Goal: Complete application form

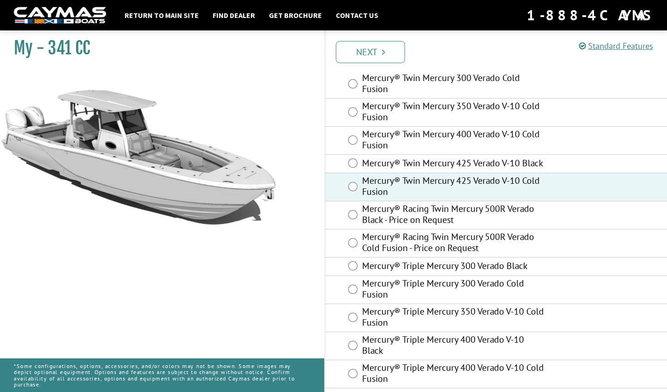
scroll to position [35, 0]
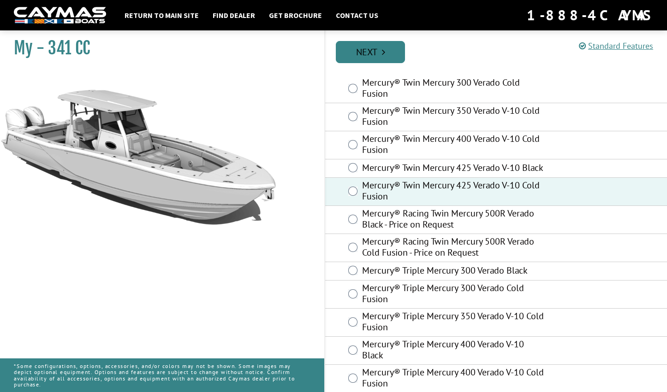
click at [374, 57] on link "Next" at bounding box center [370, 52] width 69 height 22
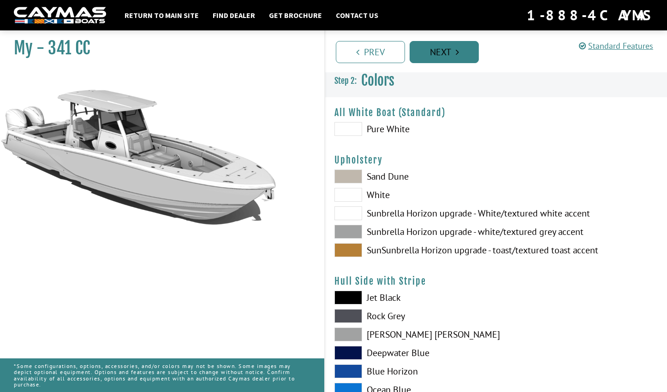
scroll to position [0, 0]
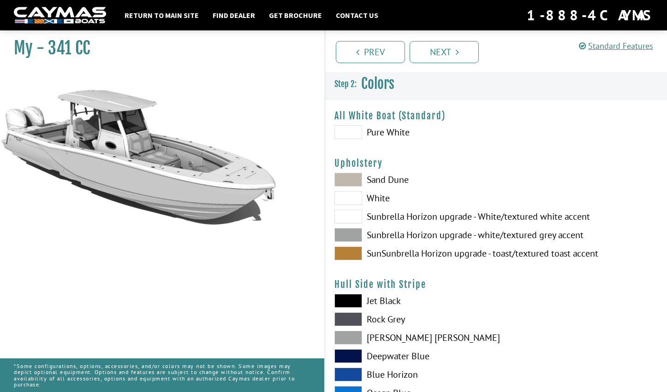
click at [358, 177] on span at bounding box center [348, 180] width 28 height 14
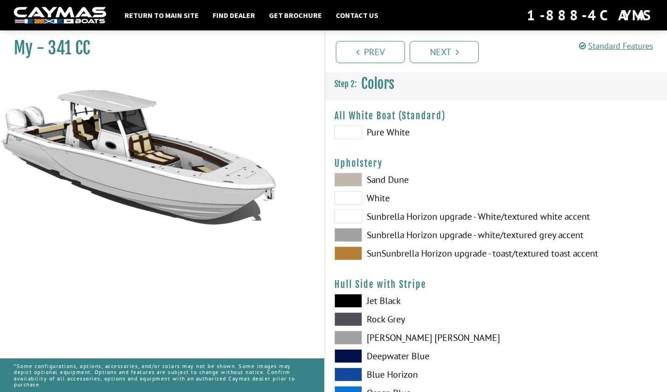
click at [354, 204] on span at bounding box center [348, 198] width 28 height 14
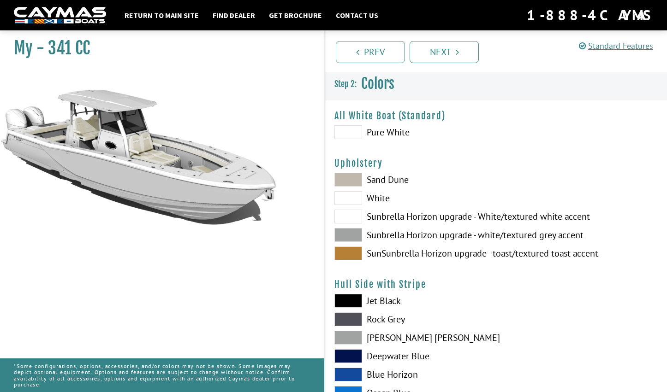
click at [354, 218] on span at bounding box center [348, 217] width 28 height 14
click at [356, 231] on span at bounding box center [348, 235] width 28 height 14
click at [354, 248] on span at bounding box center [348, 254] width 28 height 14
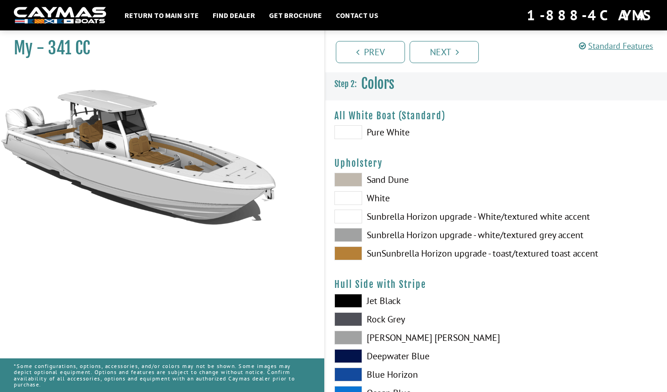
click at [355, 219] on span at bounding box center [348, 217] width 28 height 14
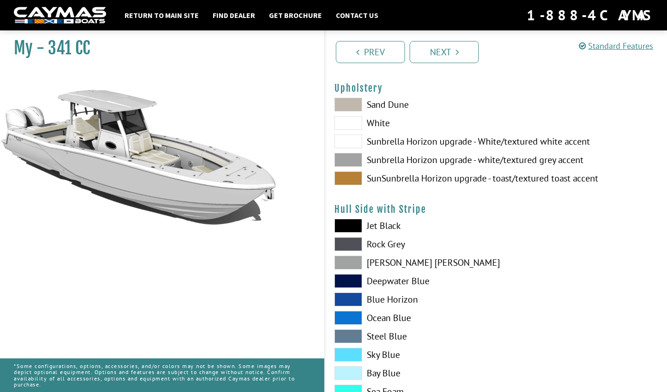
scroll to position [76, 0]
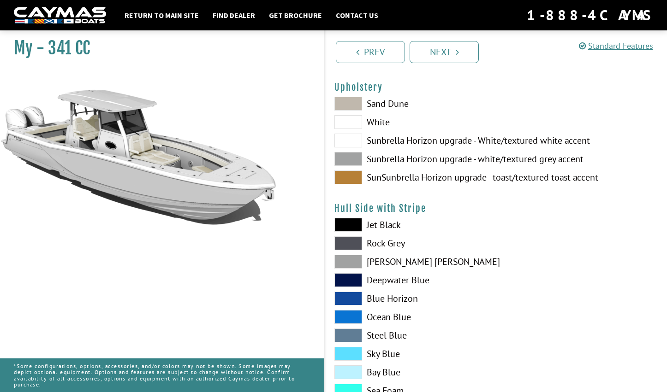
click at [355, 262] on span at bounding box center [348, 262] width 28 height 14
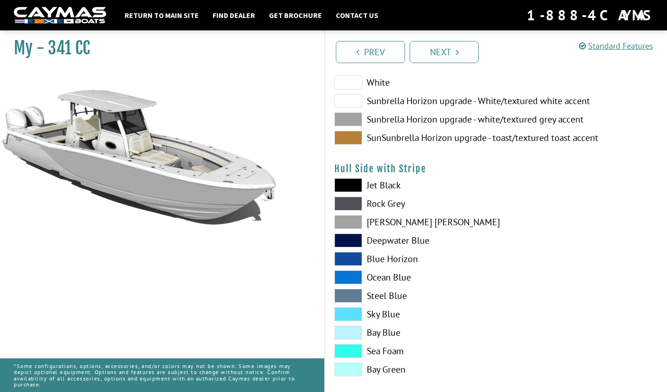
scroll to position [122, 0]
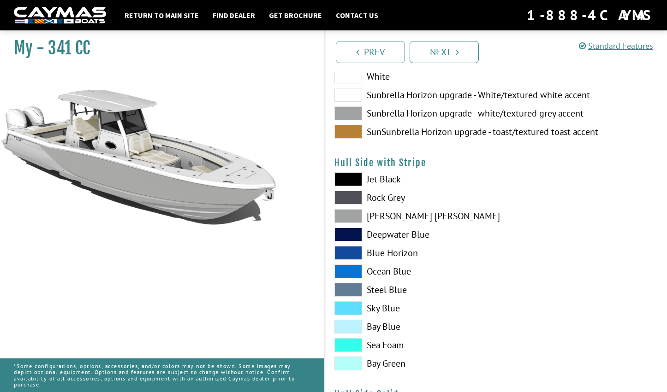
click at [355, 269] on span at bounding box center [348, 272] width 28 height 14
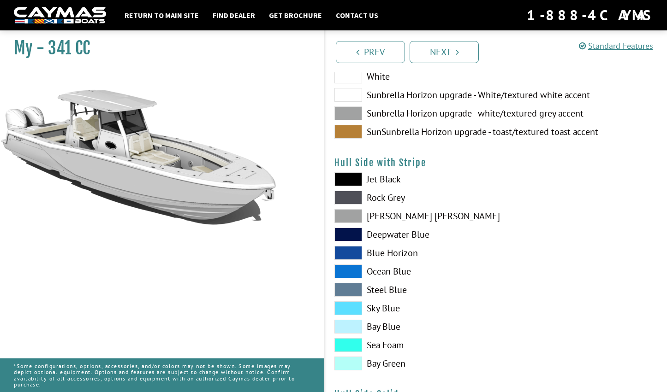
click at [349, 174] on span at bounding box center [348, 179] width 28 height 14
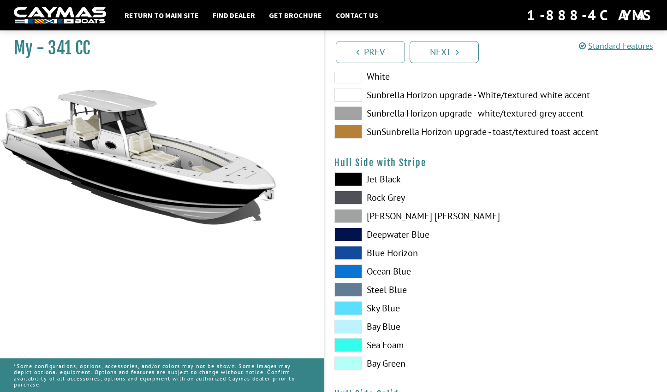
click at [351, 203] on span at bounding box center [348, 198] width 28 height 14
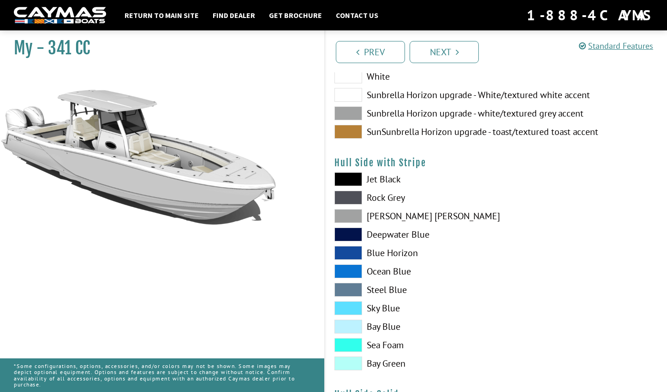
click at [351, 200] on span at bounding box center [348, 198] width 28 height 14
click at [351, 214] on span at bounding box center [348, 216] width 28 height 14
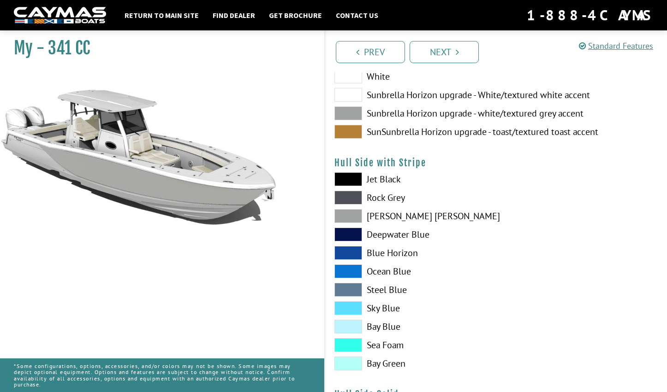
click at [352, 201] on span at bounding box center [348, 198] width 28 height 14
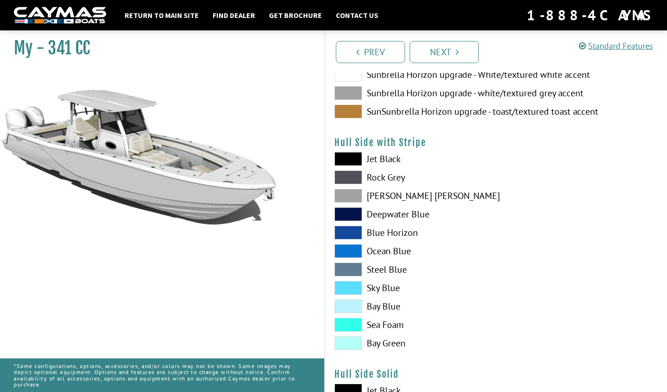
scroll to position [145, 0]
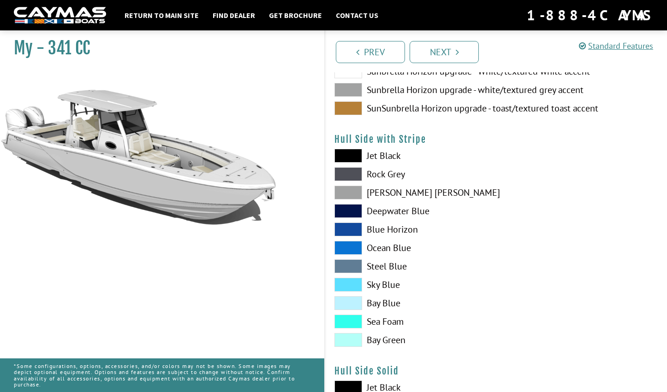
click at [352, 266] on span at bounding box center [348, 267] width 28 height 14
click at [354, 338] on span at bounding box center [348, 340] width 28 height 14
click at [354, 320] on span at bounding box center [348, 322] width 28 height 14
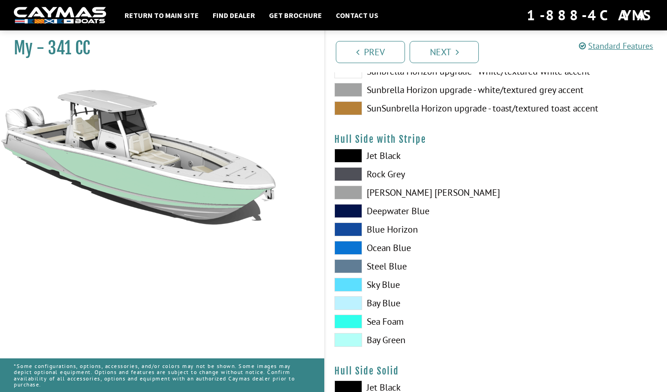
click at [352, 304] on span at bounding box center [348, 303] width 28 height 14
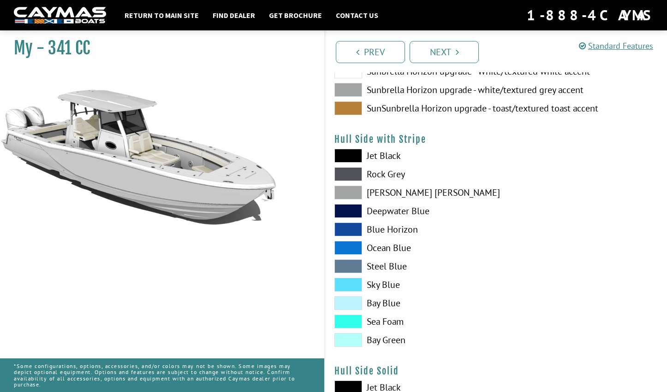
click at [353, 286] on span at bounding box center [348, 285] width 28 height 14
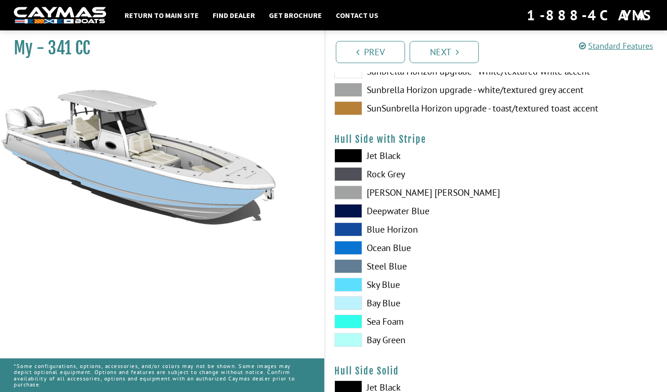
click at [351, 267] on span at bounding box center [348, 267] width 28 height 14
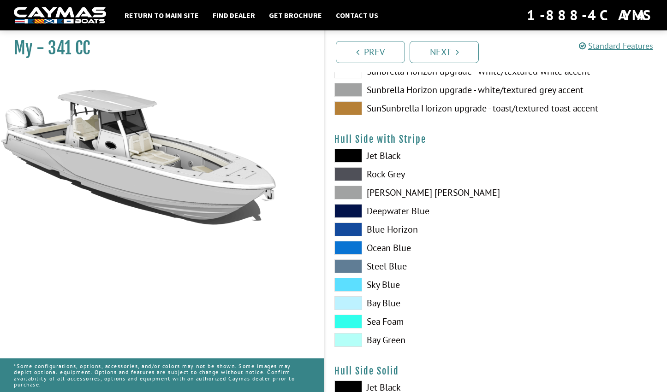
click at [351, 252] on span at bounding box center [348, 248] width 28 height 14
click at [349, 235] on span at bounding box center [348, 230] width 28 height 14
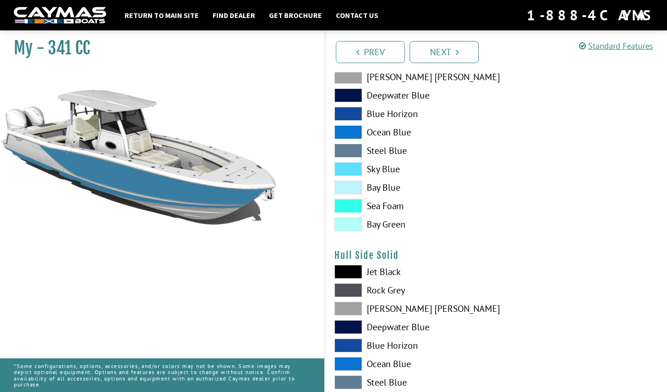
scroll to position [271, 0]
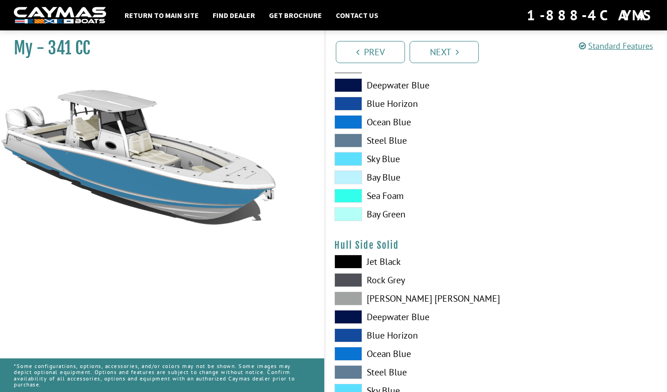
click at [355, 336] on span at bounding box center [348, 336] width 28 height 14
click at [358, 357] on span at bounding box center [348, 354] width 28 height 14
click at [356, 372] on span at bounding box center [348, 373] width 28 height 14
click at [351, 278] on span at bounding box center [348, 280] width 28 height 14
click at [350, 259] on span at bounding box center [348, 262] width 28 height 14
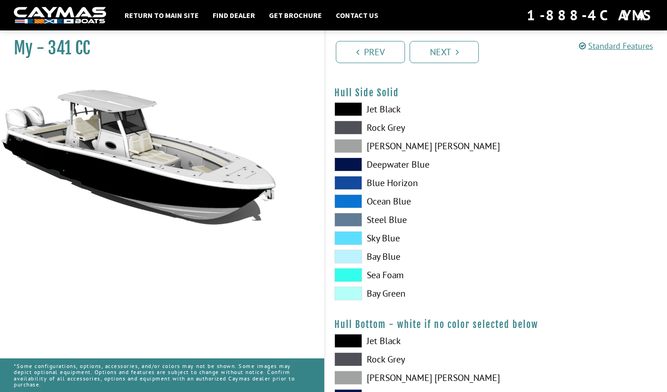
scroll to position [450, 0]
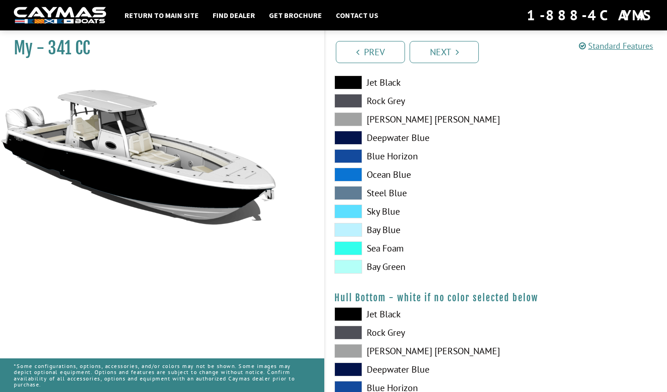
click at [353, 263] on span at bounding box center [348, 267] width 28 height 14
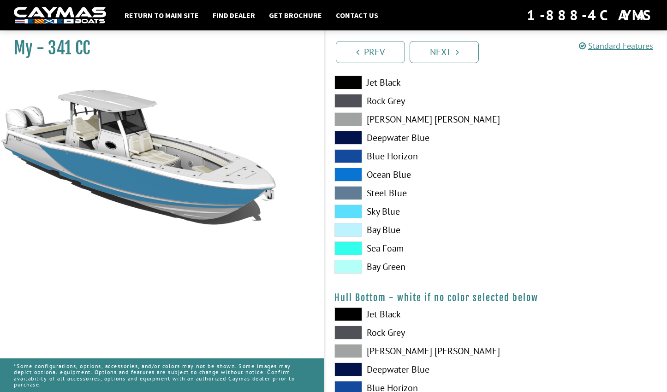
click at [353, 263] on span at bounding box center [348, 267] width 28 height 14
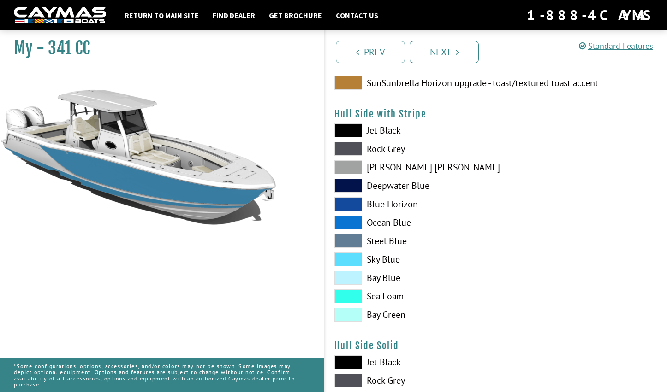
scroll to position [170, 0]
click at [348, 125] on span at bounding box center [348, 131] width 28 height 14
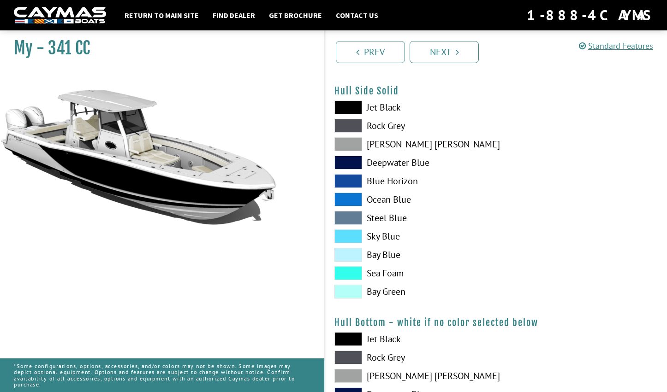
scroll to position [435, 0]
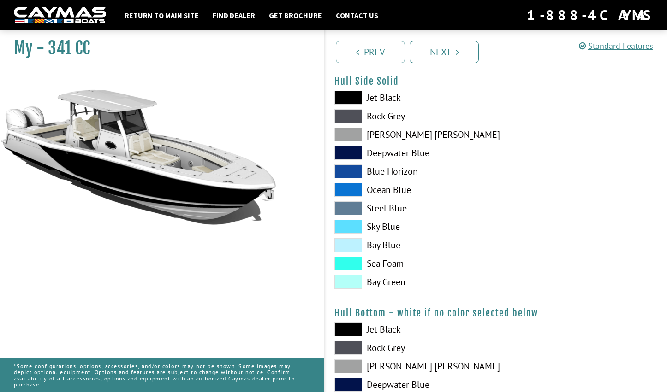
click at [352, 233] on span at bounding box center [348, 227] width 28 height 14
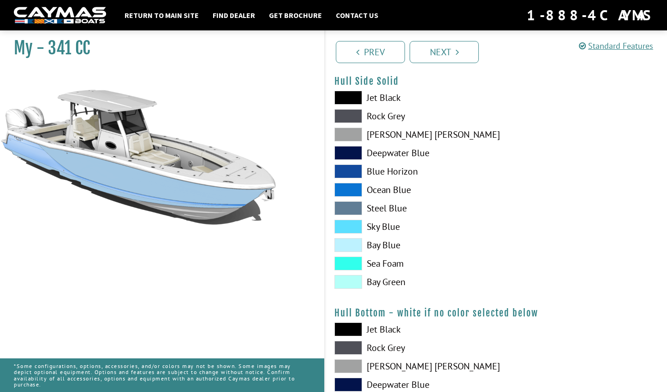
click at [353, 245] on span at bounding box center [348, 245] width 28 height 14
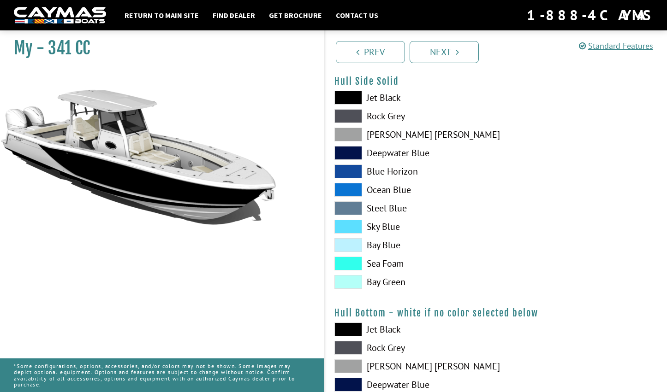
click at [354, 263] on span at bounding box center [348, 264] width 28 height 14
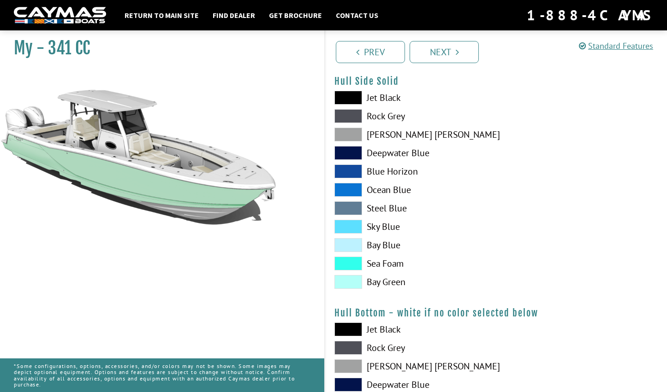
click at [354, 281] on span at bounding box center [348, 282] width 28 height 14
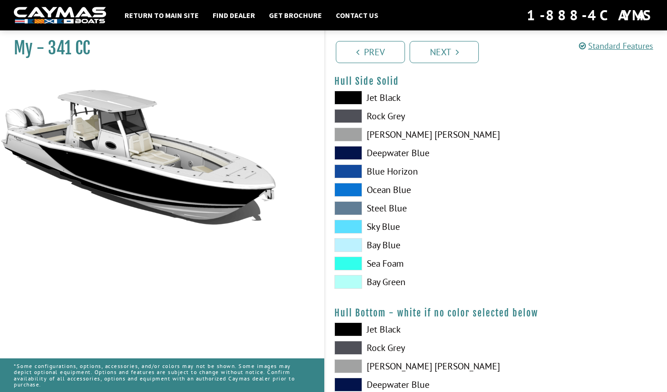
click at [354, 281] on span at bounding box center [348, 282] width 28 height 14
click at [355, 267] on span at bounding box center [348, 264] width 28 height 14
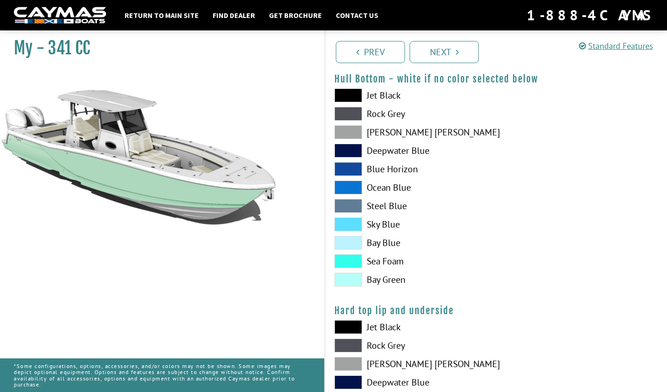
scroll to position [676, 0]
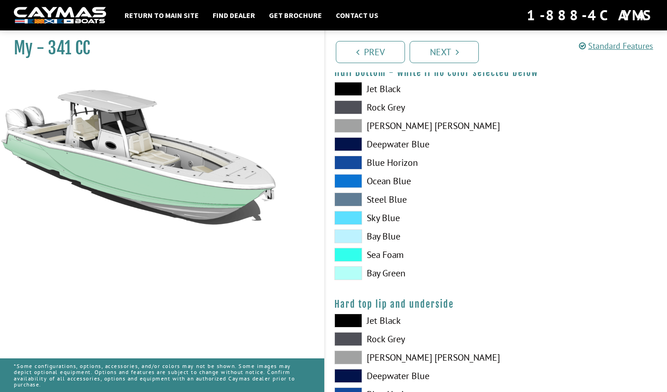
click at [353, 253] on span at bounding box center [348, 255] width 28 height 14
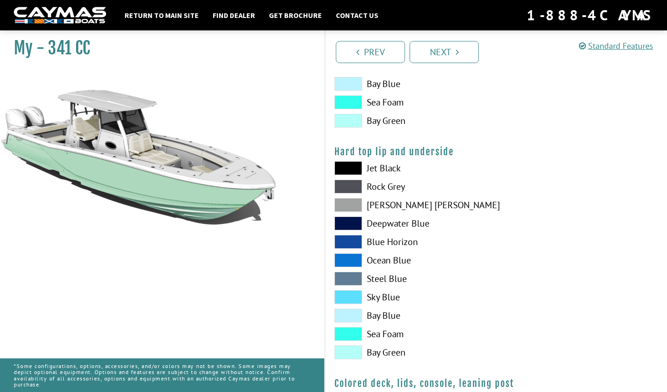
scroll to position [828, 0]
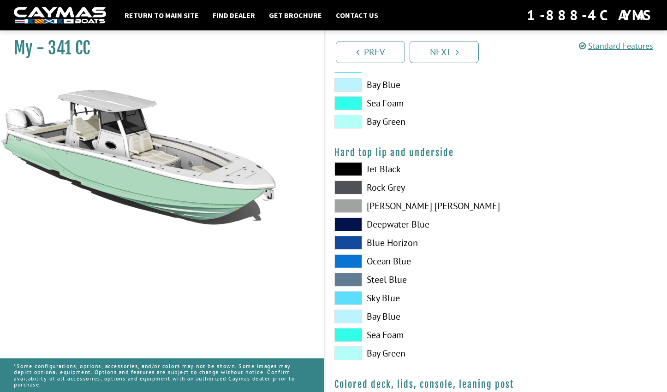
click at [349, 331] on span at bounding box center [348, 335] width 28 height 14
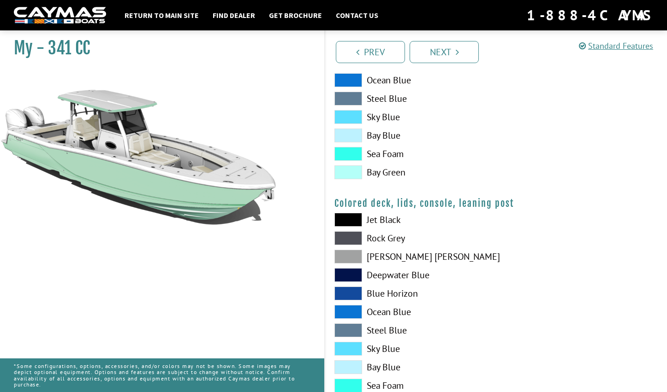
scroll to position [1055, 0]
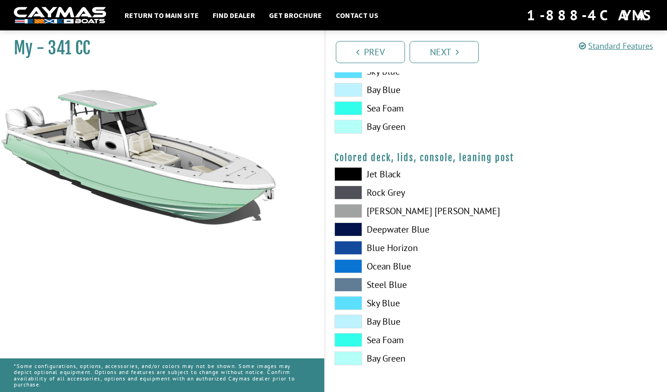
click at [353, 342] on span at bounding box center [348, 340] width 28 height 14
click at [355, 326] on span at bounding box center [348, 322] width 28 height 14
click at [361, 307] on span at bounding box center [348, 303] width 28 height 14
click at [349, 206] on span at bounding box center [348, 211] width 28 height 14
click at [347, 184] on div "Jet Black Rock Grey Dove Gray Deepwater Blue Blue Horizon Ocean Blue" at bounding box center [410, 268] width 171 height 203
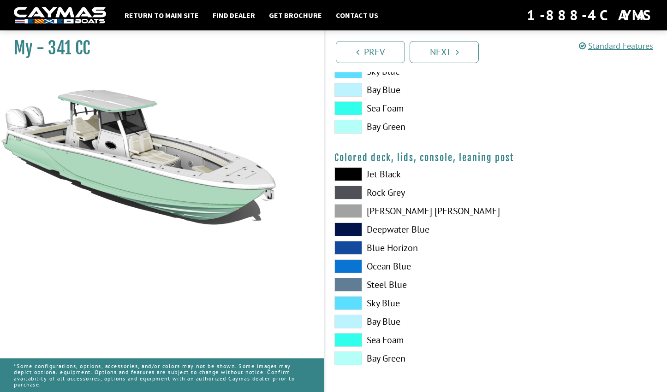
click at [348, 171] on span at bounding box center [348, 174] width 28 height 14
click at [348, 329] on div "Jet Black Rock Grey Dove Gray Deepwater Blue Blue Horizon Ocean Blue" at bounding box center [410, 268] width 171 height 203
click at [453, 56] on link "Next" at bounding box center [443, 52] width 69 height 22
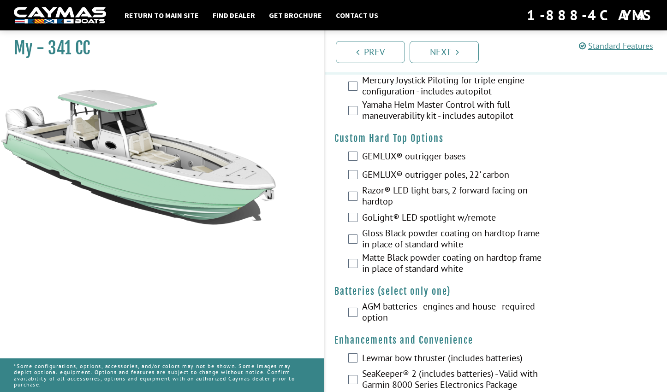
scroll to position [73, 0]
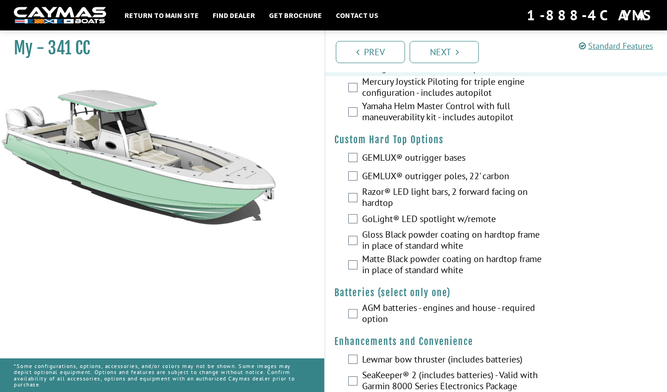
click at [359, 198] on div "Razor® LED light bars, 2 forward facing on hardtop" at bounding box center [496, 198] width 342 height 24
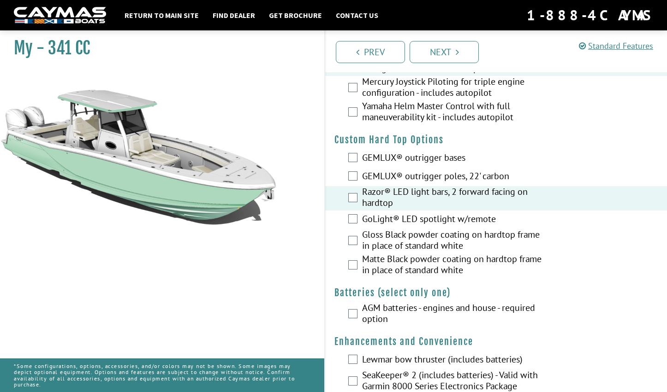
click at [358, 220] on div "GoLight® LED spotlight w/remote" at bounding box center [496, 220] width 342 height 18
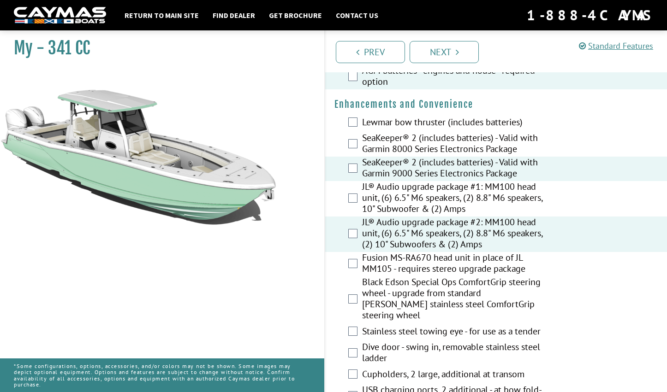
scroll to position [331, 0]
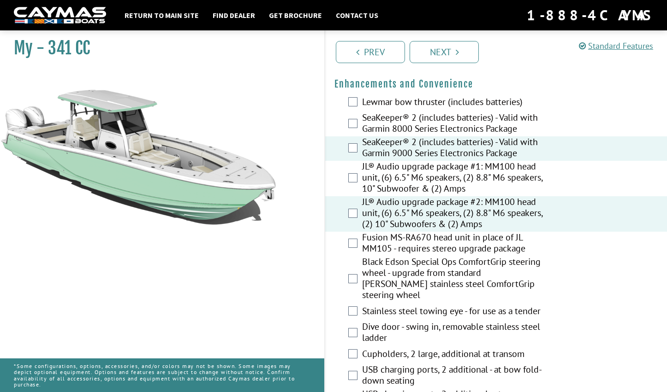
click at [357, 303] on div "Stainless steel towing eye - for use as a tender" at bounding box center [496, 312] width 342 height 18
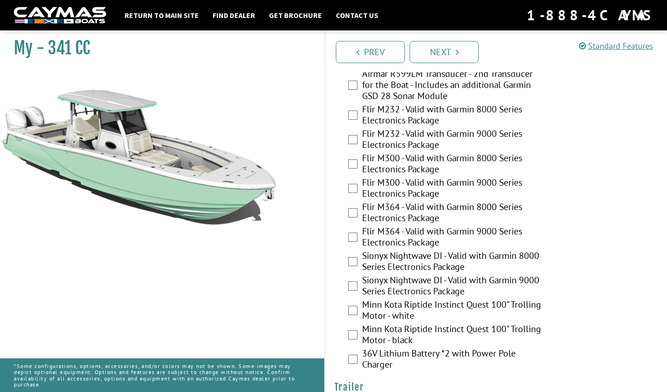
scroll to position [1970, 0]
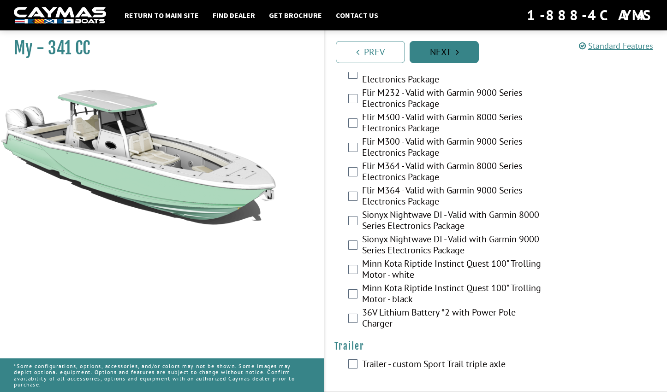
click at [439, 54] on link "Next" at bounding box center [443, 52] width 69 height 22
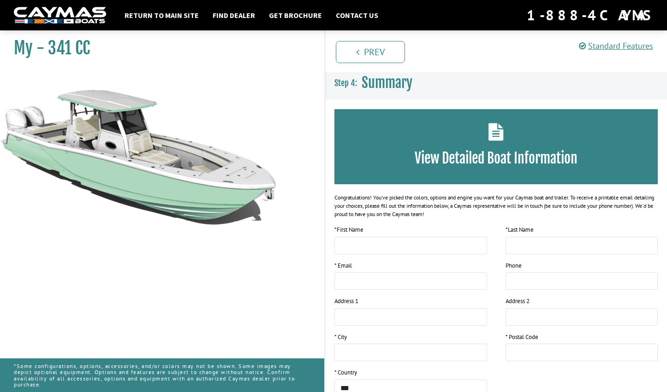
scroll to position [121, 0]
